Goal: Task Accomplishment & Management: Manage account settings

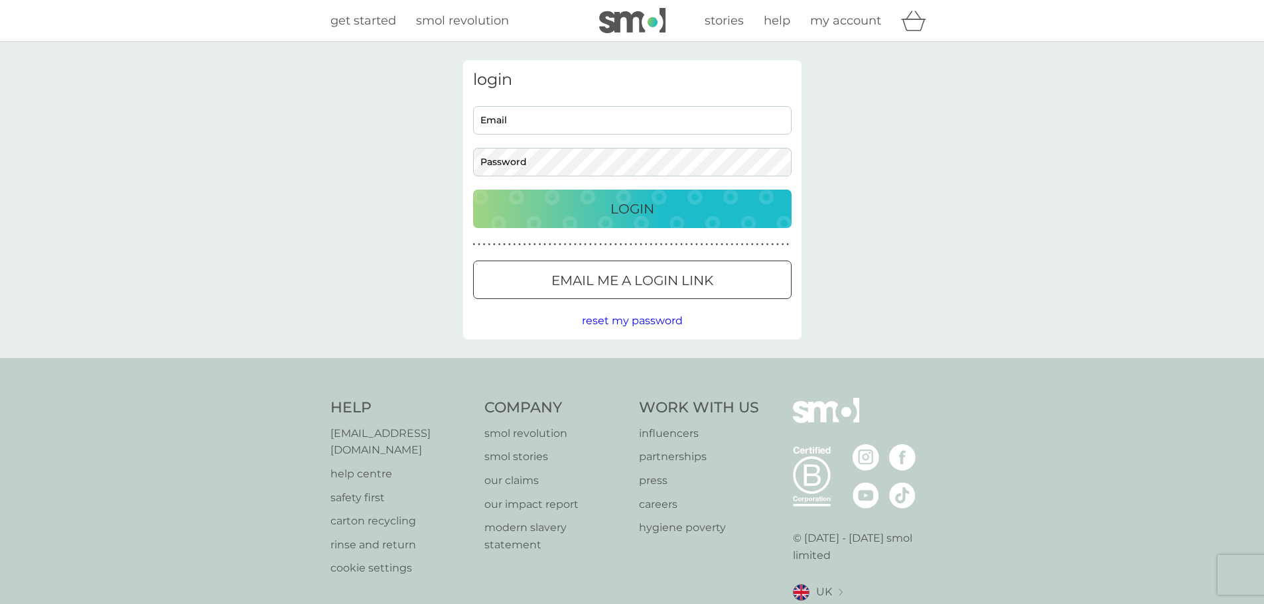
type input "[EMAIL_ADDRESS][DOMAIN_NAME]"
click at [701, 212] on div "Login" at bounding box center [632, 208] width 292 height 21
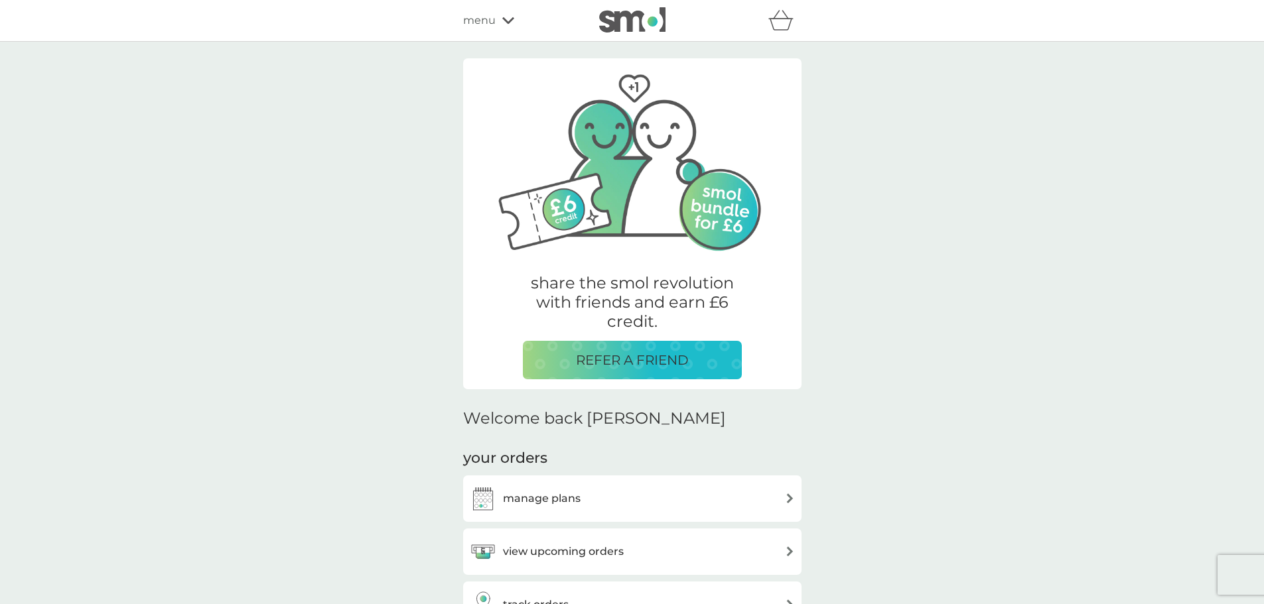
scroll to position [529, 0]
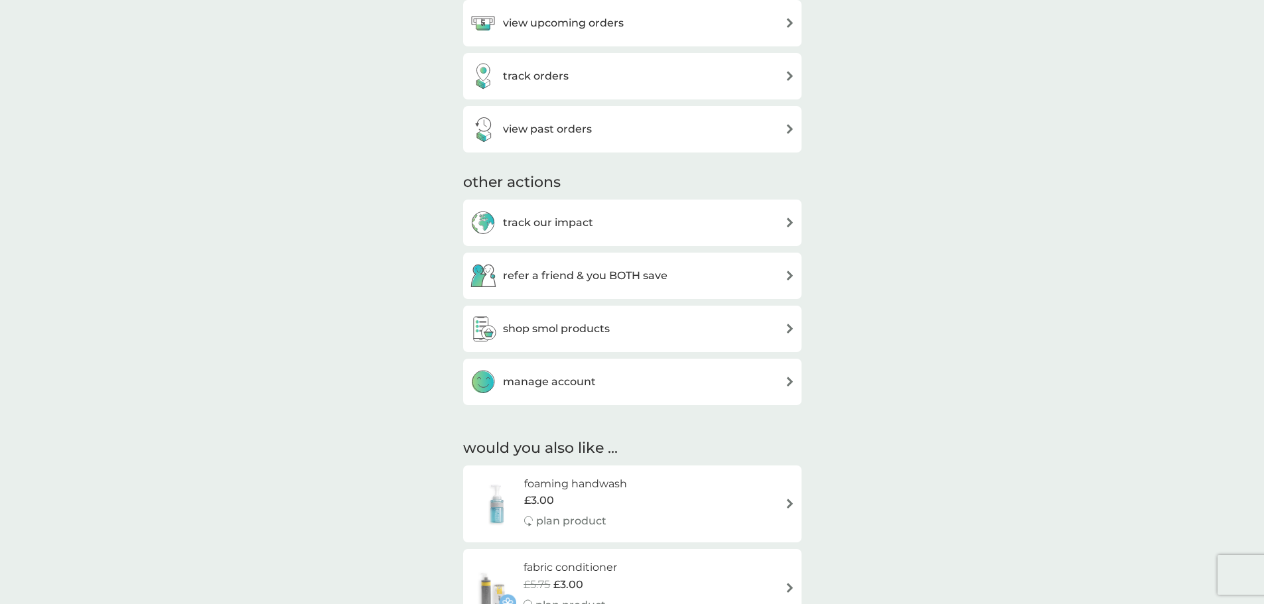
drag, startPoint x: 572, startPoint y: 40, endPoint x: 573, endPoint y: 28, distance: 12.0
click at [573, 28] on div "view upcoming orders" at bounding box center [632, 23] width 338 height 46
click at [573, 28] on h3 "view upcoming orders" at bounding box center [563, 23] width 121 height 17
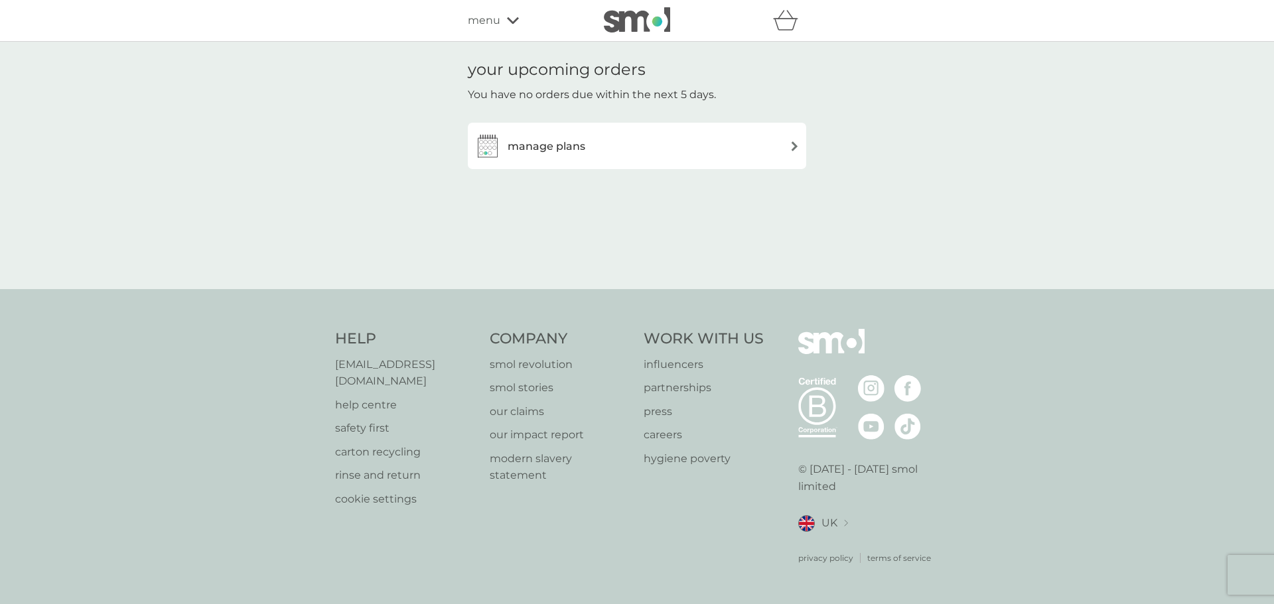
click at [585, 154] on div "manage plans" at bounding box center [636, 146] width 325 height 27
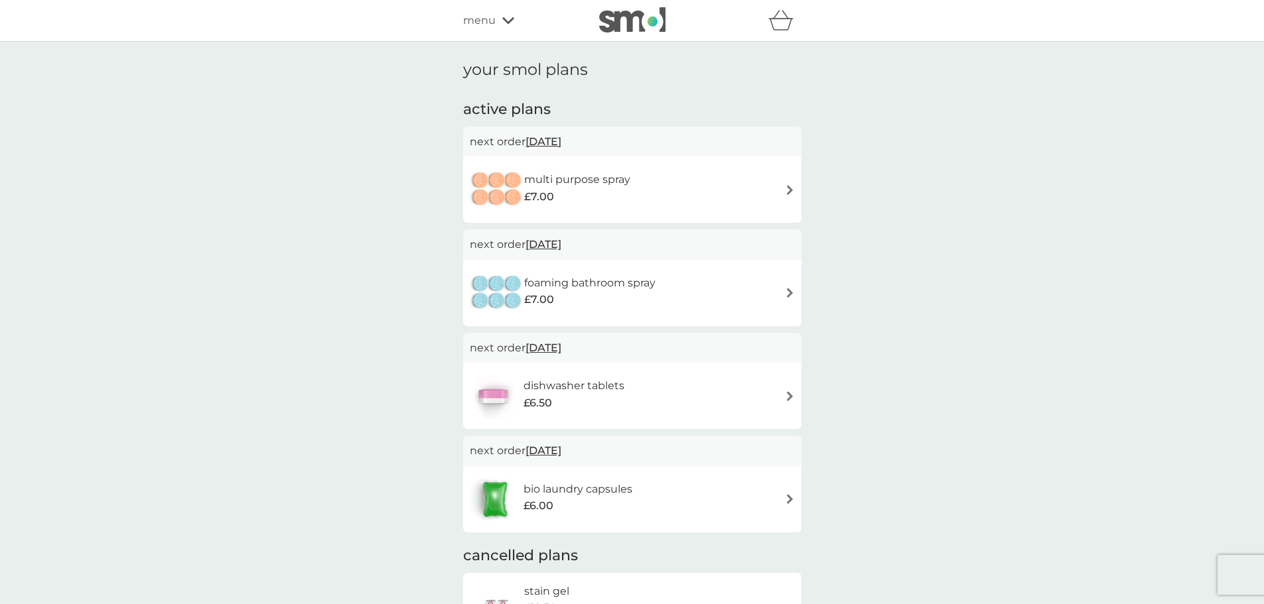
click at [775, 180] on div "multi purpose spray £7.00" at bounding box center [632, 190] width 325 height 46
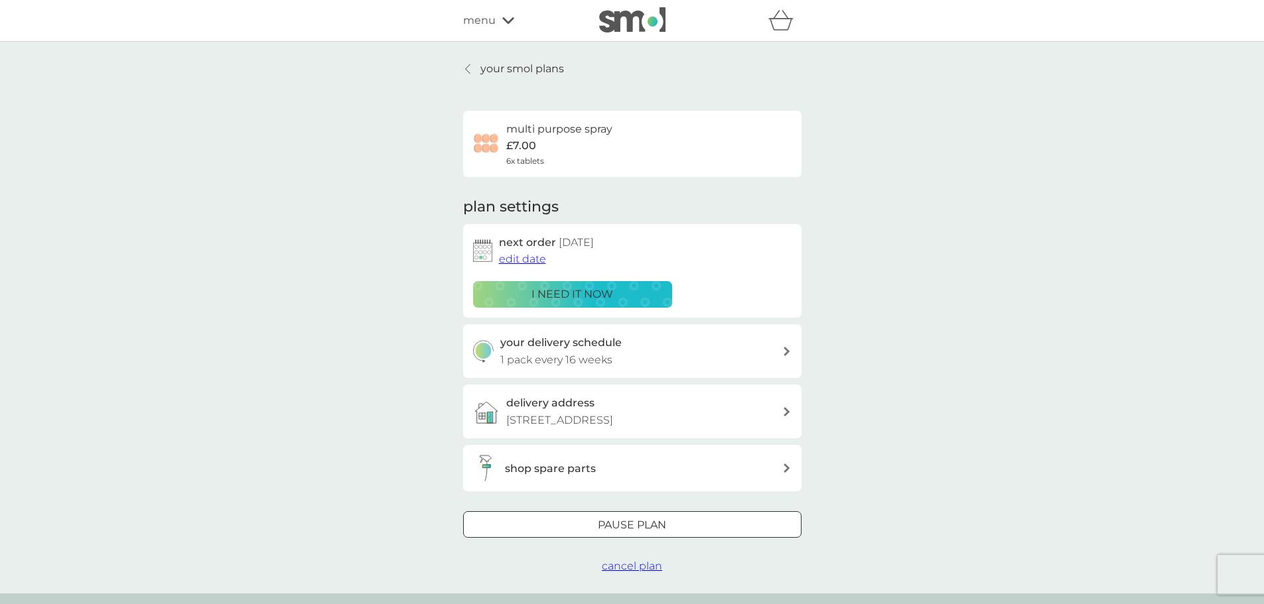
click at [687, 534] on div "Pause plan" at bounding box center [632, 525] width 337 height 17
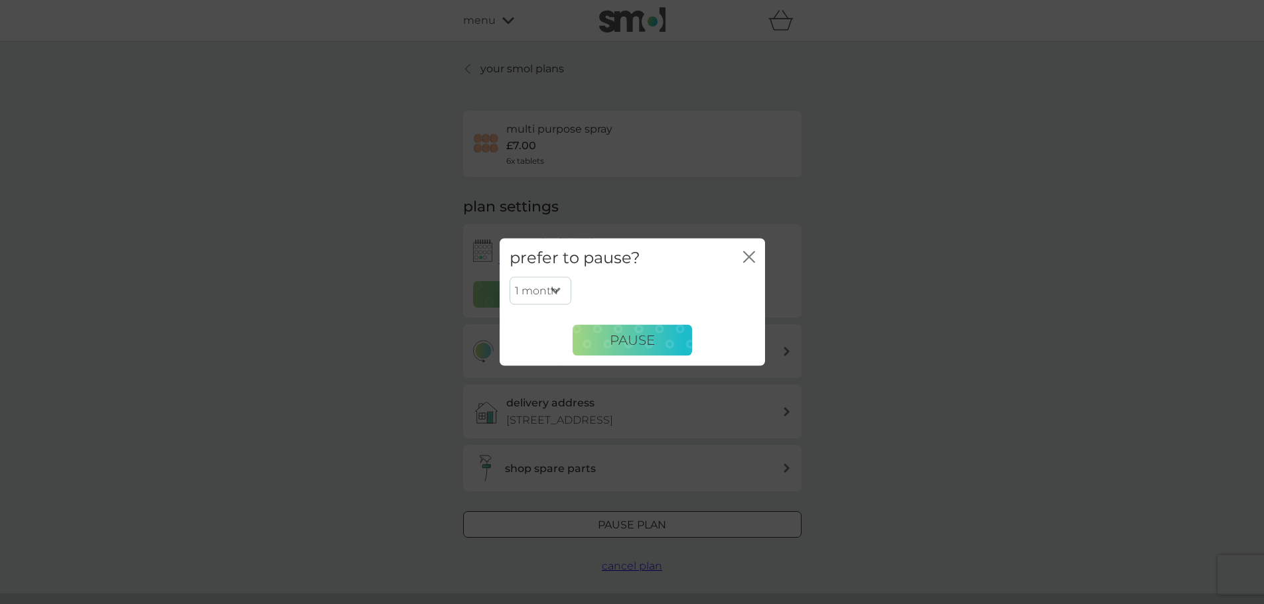
click at [555, 279] on select "1 month 2 months 3 months 4 months 5 months 6 months" at bounding box center [540, 291] width 62 height 28
select select "6"
click at [509, 277] on select "1 month 2 months 3 months 4 months 5 months 6 months" at bounding box center [540, 291] width 62 height 28
click at [619, 339] on span "Pause" at bounding box center [632, 340] width 45 height 16
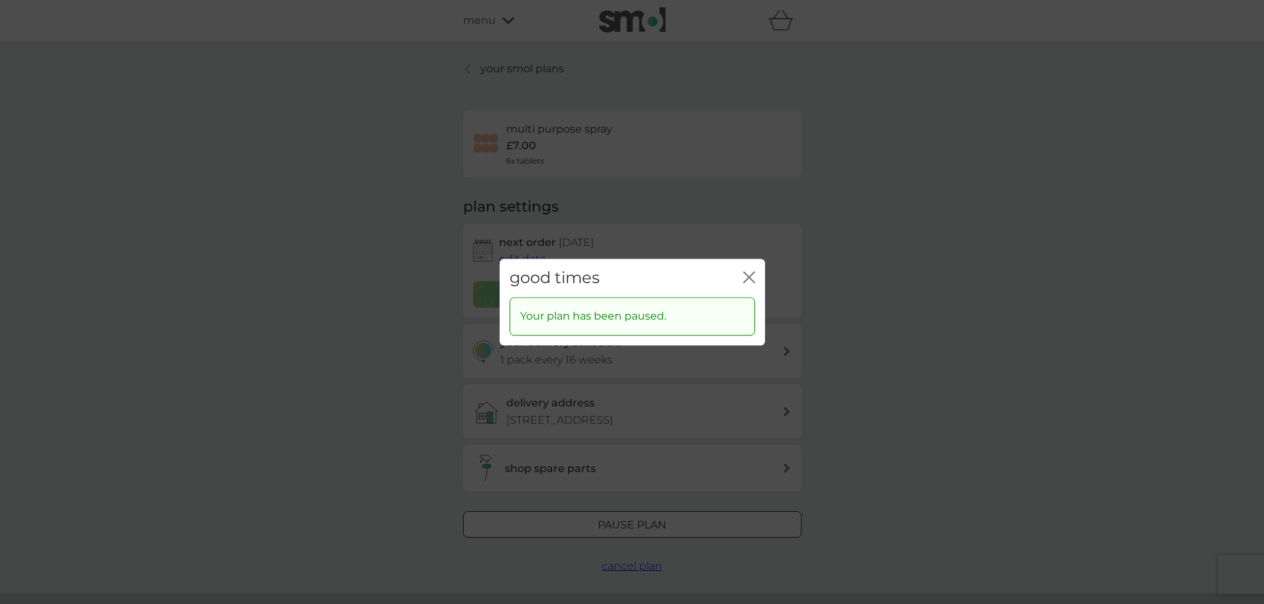
click at [754, 277] on icon "close" at bounding box center [749, 277] width 12 height 12
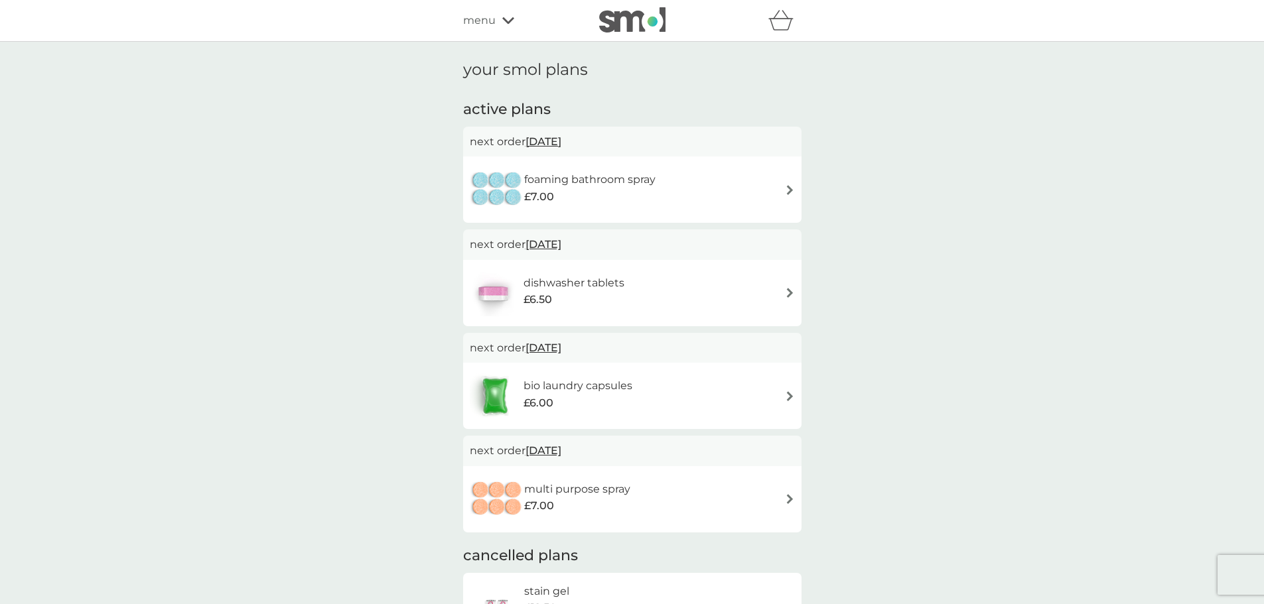
click at [573, 178] on h6 "foaming bathroom spray" at bounding box center [589, 179] width 131 height 17
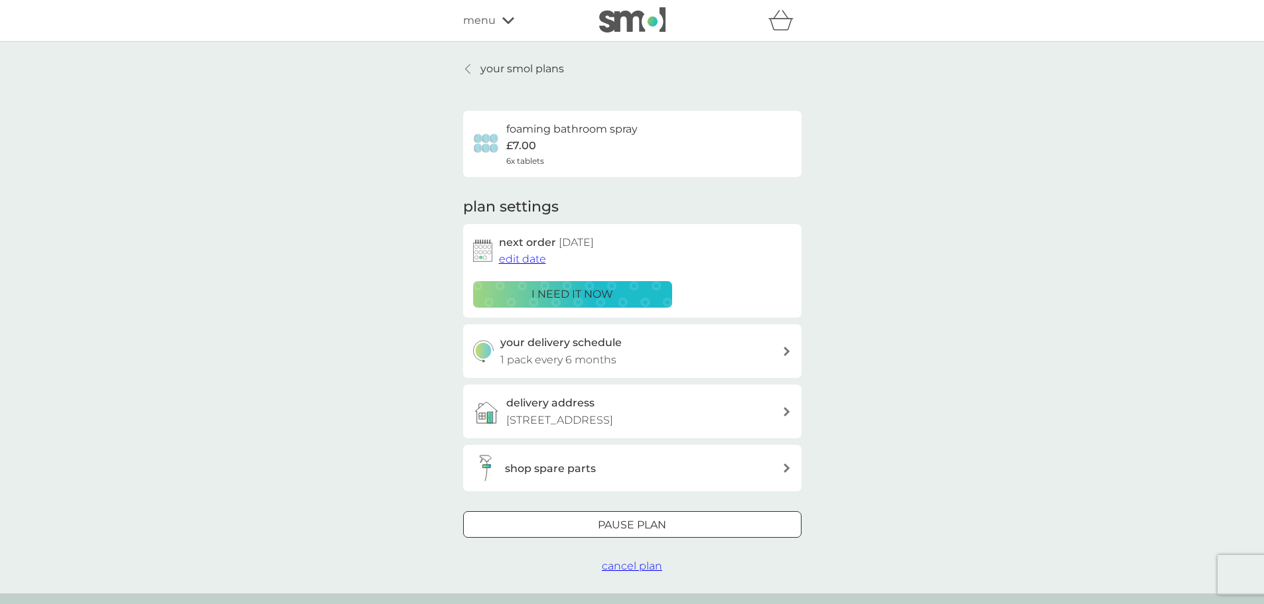
click at [663, 534] on p "Pause plan" at bounding box center [632, 525] width 68 height 17
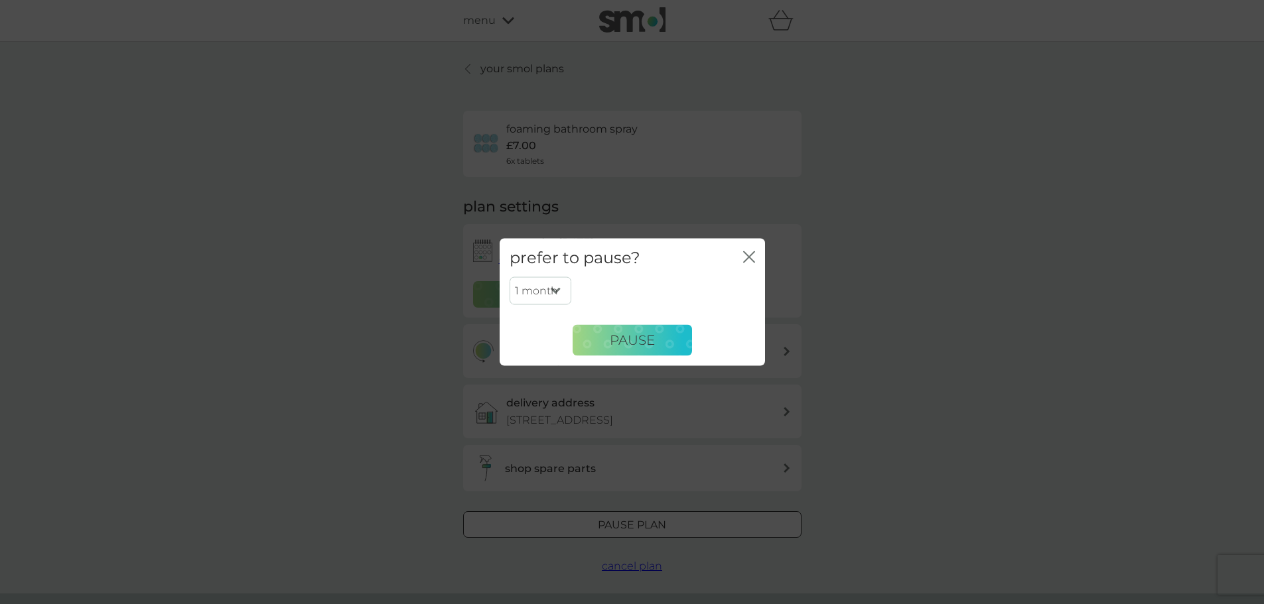
click at [536, 296] on select "1 month 2 months 3 months 4 months 5 months 6 months" at bounding box center [540, 291] width 62 height 28
select select "6"
click at [509, 277] on select "1 month 2 months 3 months 4 months 5 months 6 months" at bounding box center [540, 291] width 62 height 28
click at [636, 328] on button "Pause" at bounding box center [631, 340] width 119 height 32
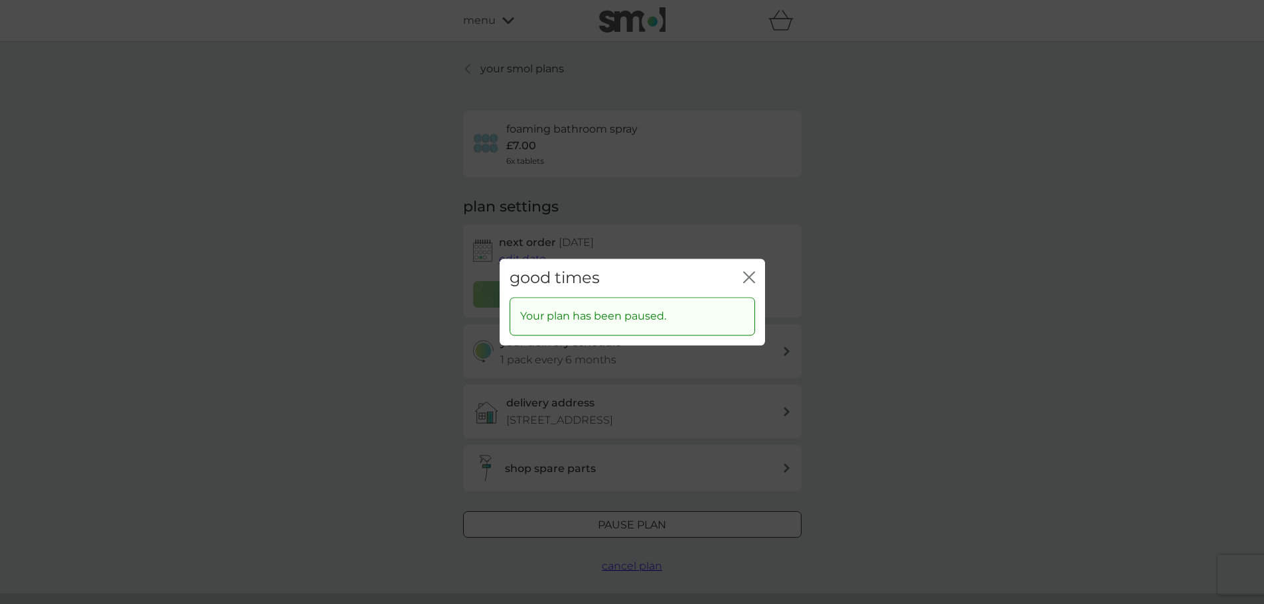
click at [748, 271] on icon "close" at bounding box center [749, 277] width 12 height 12
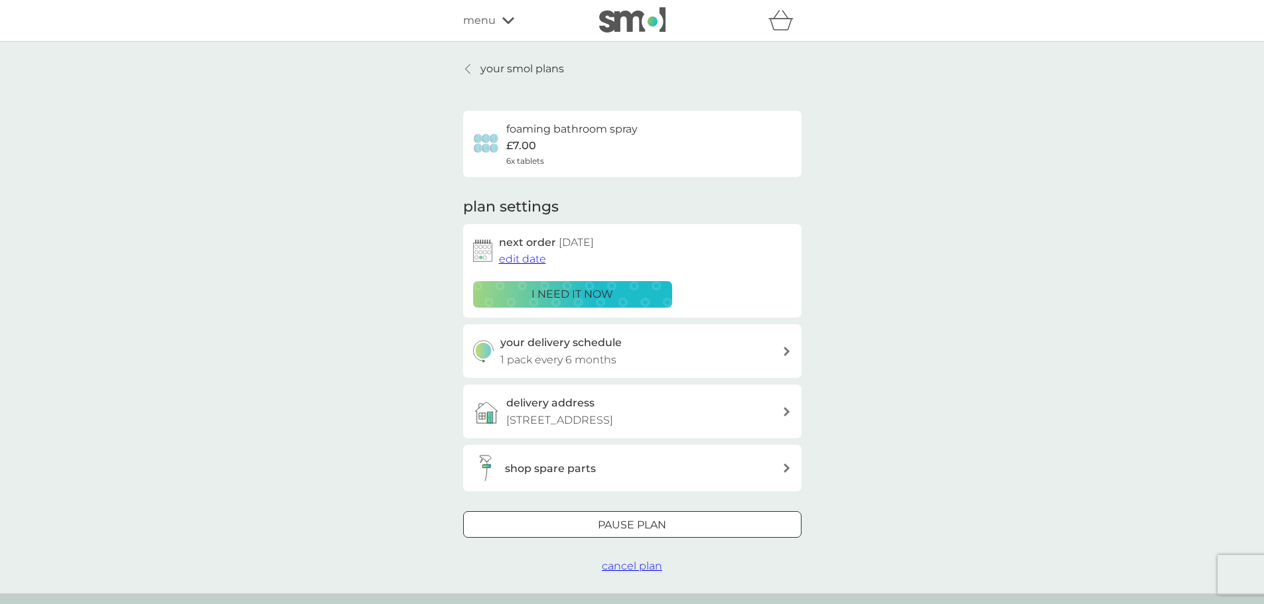
click at [517, 65] on p "your smol plans" at bounding box center [522, 68] width 84 height 17
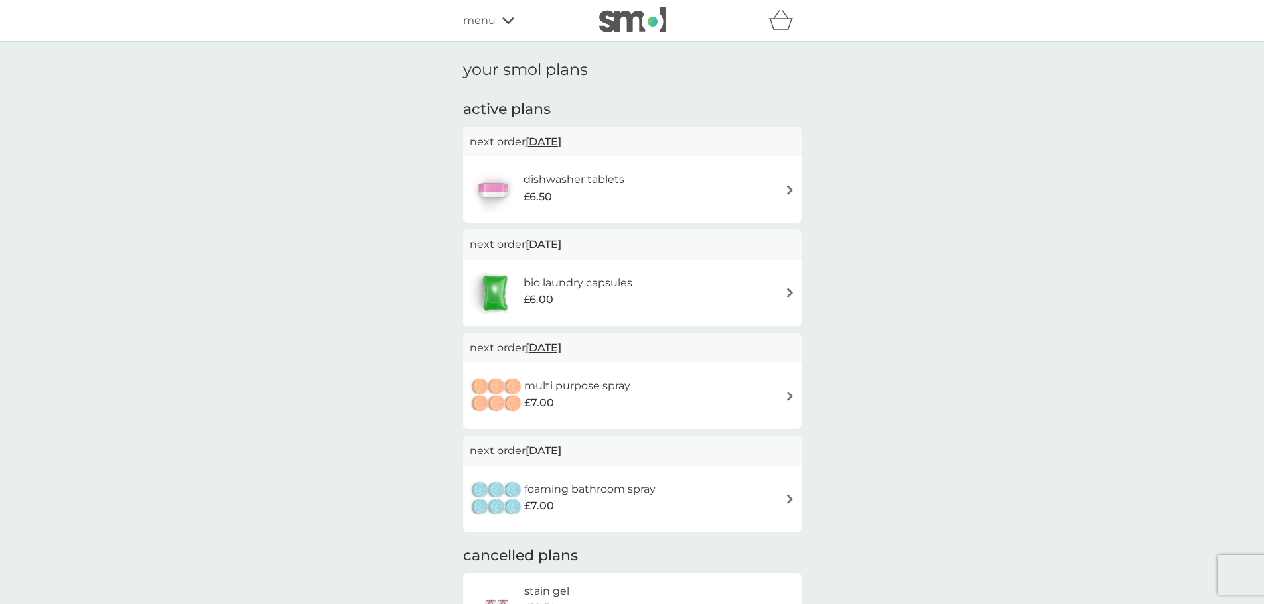
click at [561, 245] on span "[DATE]" at bounding box center [543, 245] width 36 height 26
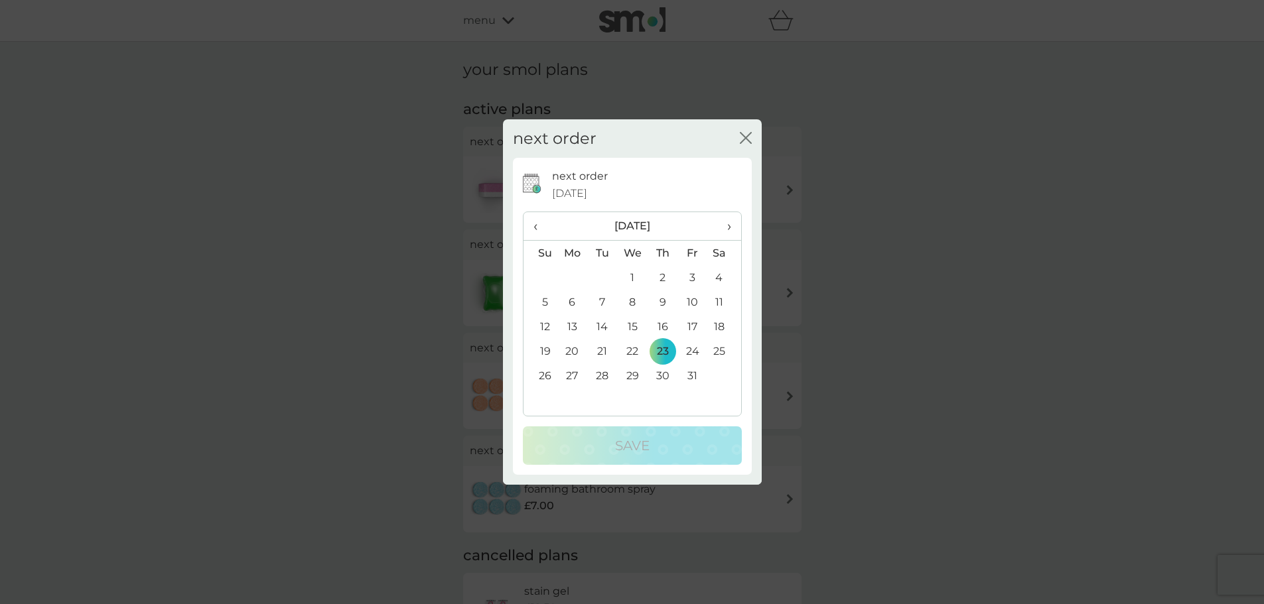
click at [725, 228] on span "›" at bounding box center [723, 226] width 13 height 28
click at [692, 376] on td "28" at bounding box center [693, 376] width 30 height 25
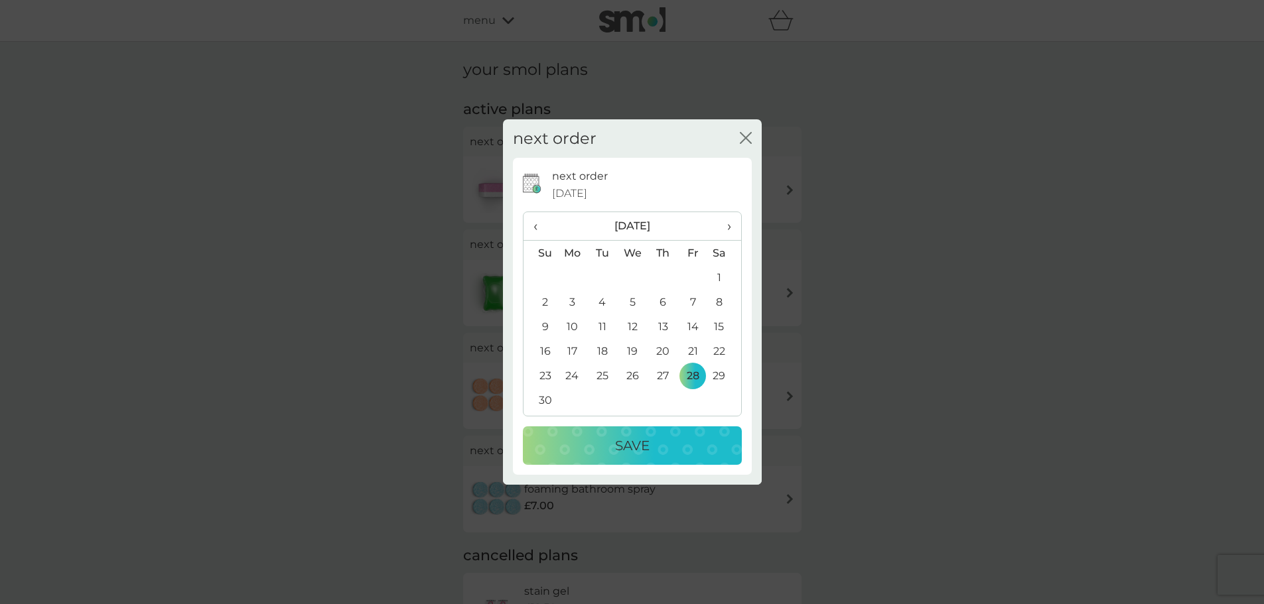
click at [683, 447] on div "Save" at bounding box center [632, 445] width 192 height 21
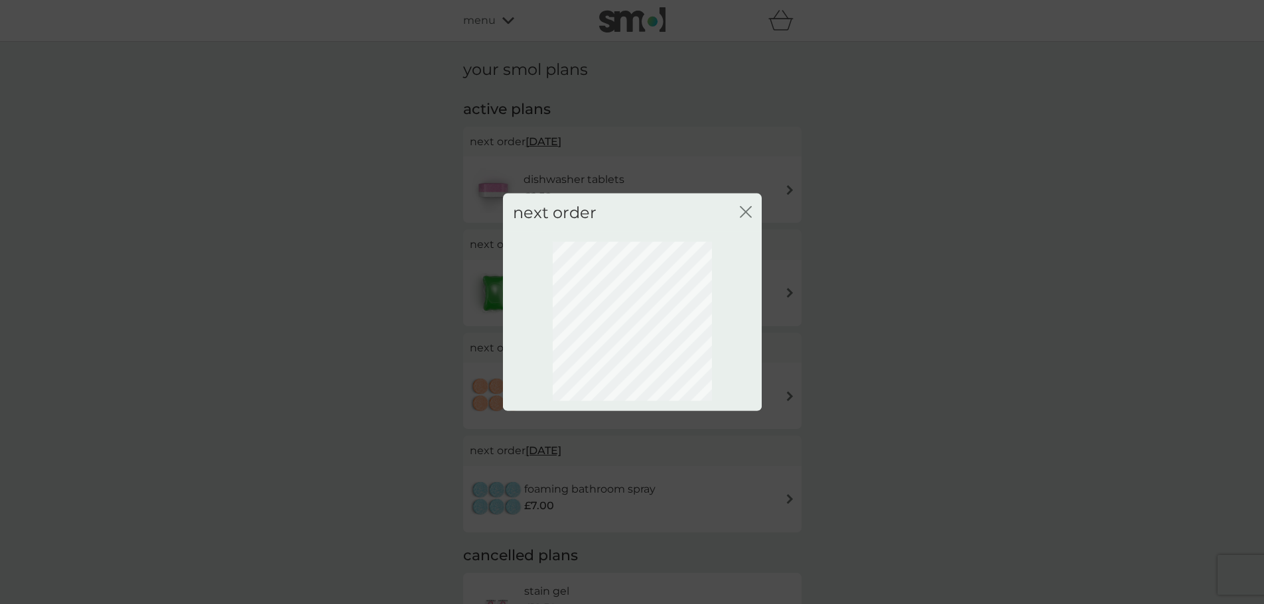
click at [746, 212] on icon "close" at bounding box center [748, 211] width 5 height 11
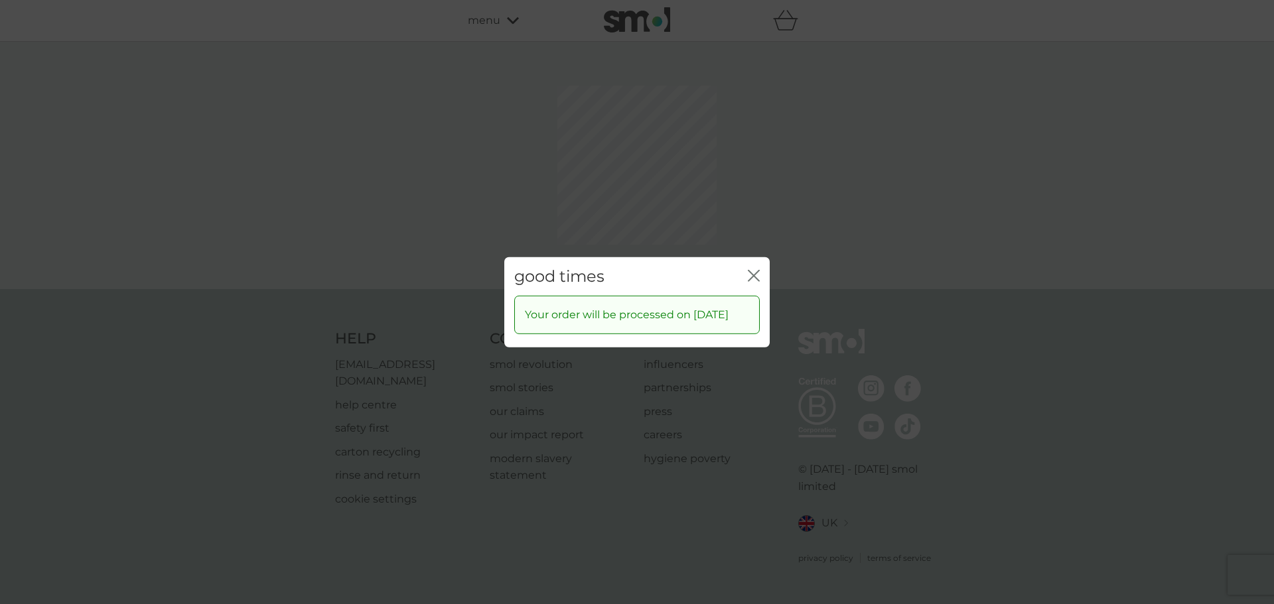
click at [750, 210] on div "good times close Your order will be processed on [DATE]" at bounding box center [637, 302] width 1274 height 604
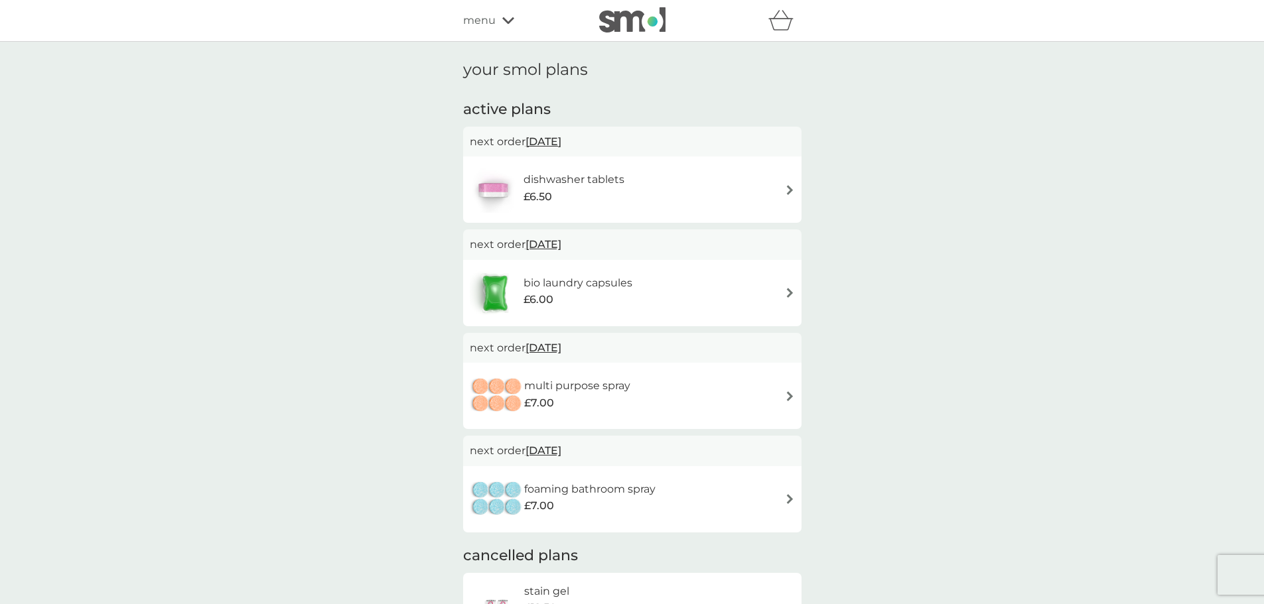
click at [716, 196] on div "dishwasher tablets £6.50" at bounding box center [632, 190] width 325 height 46
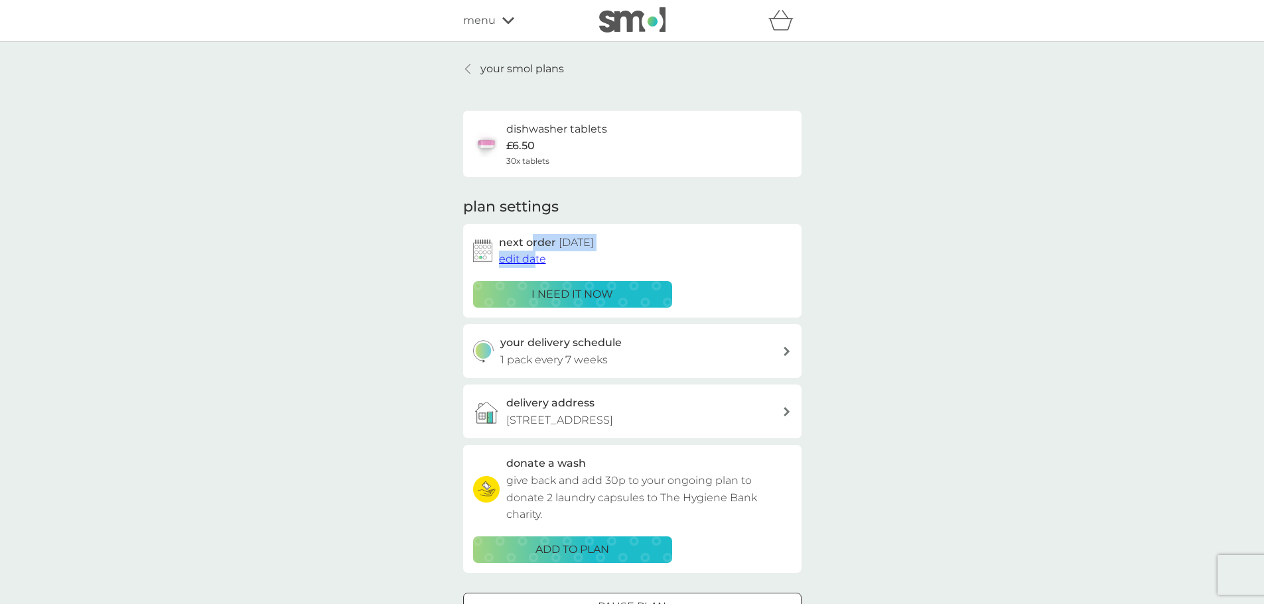
drag, startPoint x: 534, startPoint y: 249, endPoint x: 535, endPoint y: 257, distance: 7.4
click at [535, 257] on div "next order [DATE] edit date" at bounding box center [645, 251] width 293 height 34
click at [535, 257] on span "edit date" at bounding box center [522, 259] width 47 height 13
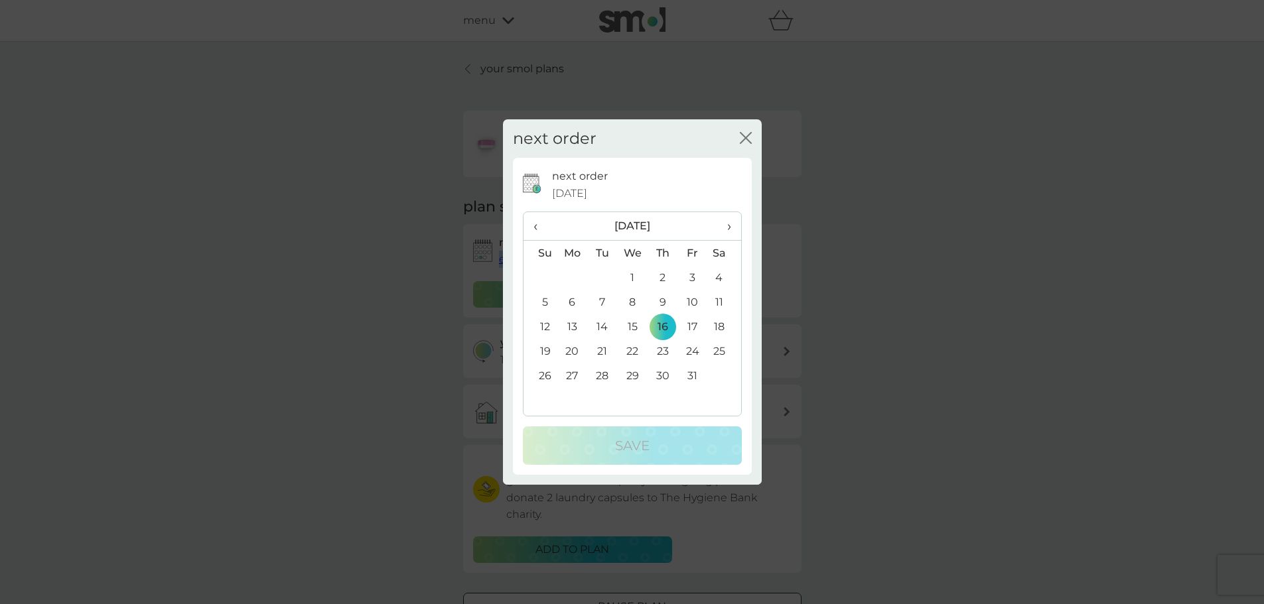
click at [727, 228] on span "›" at bounding box center [723, 226] width 13 height 28
click at [572, 304] on td "5" at bounding box center [572, 302] width 31 height 25
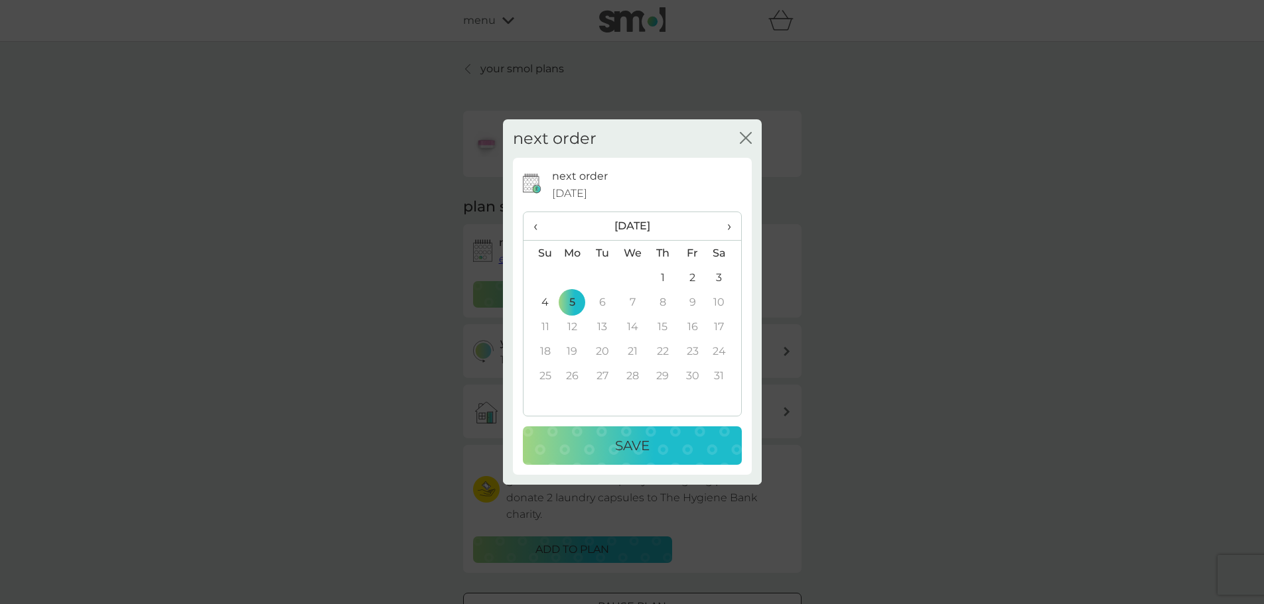
click at [624, 444] on p "Save" at bounding box center [632, 445] width 34 height 21
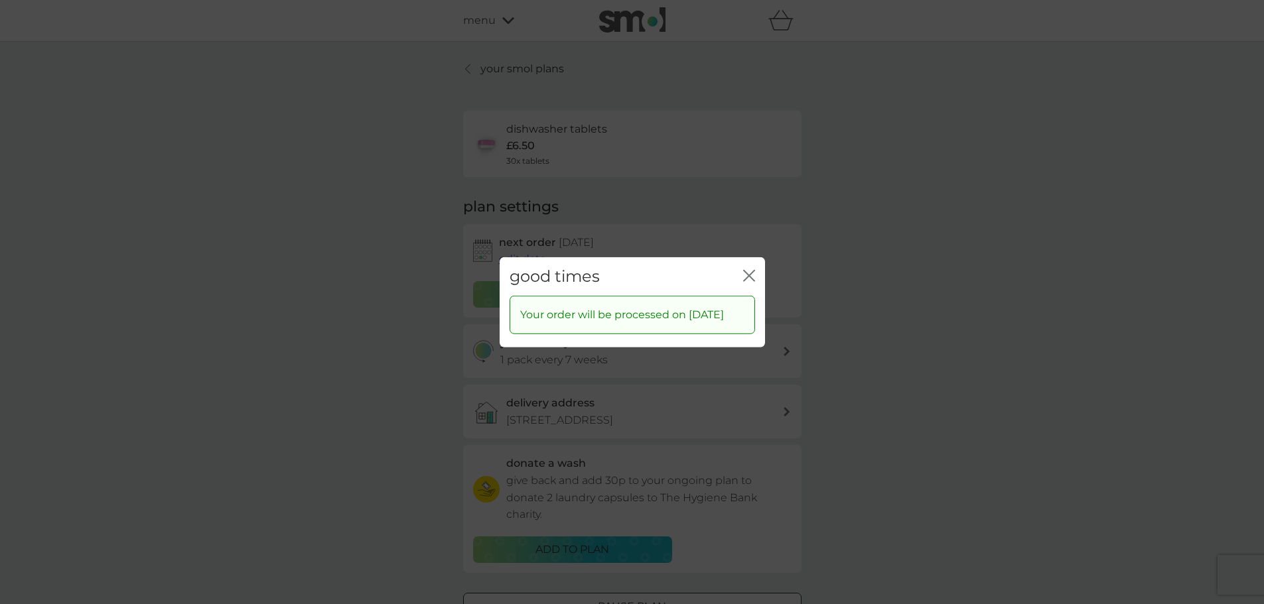
click at [750, 269] on icon "close" at bounding box center [749, 275] width 12 height 12
